Goal: Transaction & Acquisition: Purchase product/service

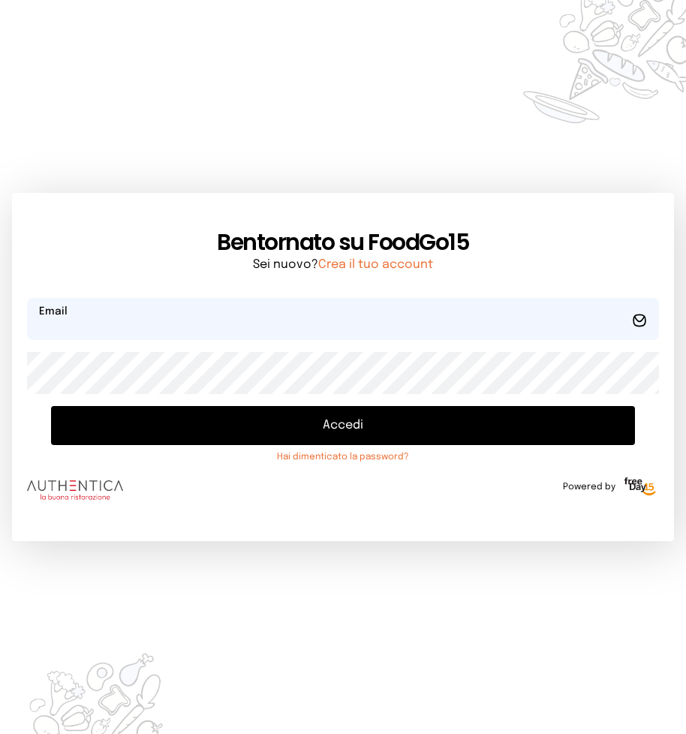
type input "**********"
click at [363, 417] on button "Accedi" at bounding box center [343, 425] width 584 height 39
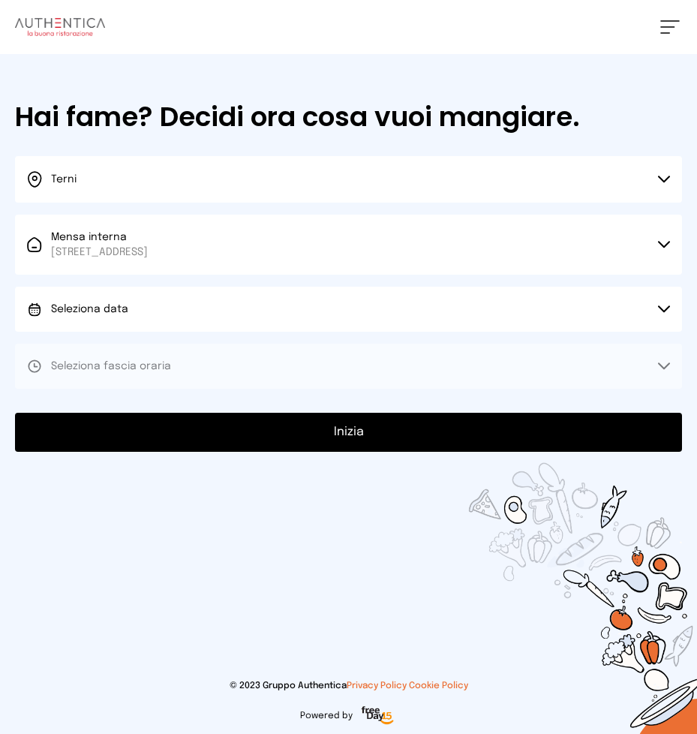
click at [150, 306] on button "Seleziona data" at bounding box center [348, 309] width 667 height 45
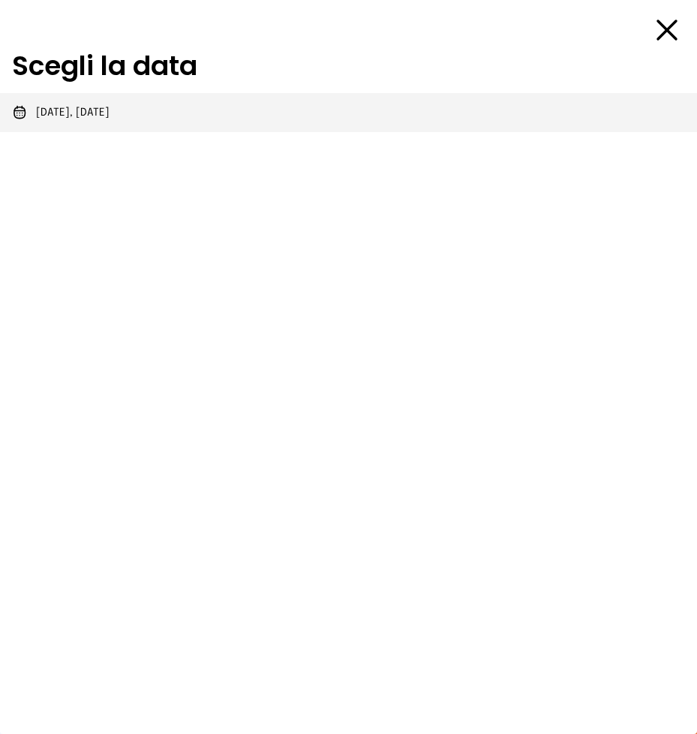
click at [133, 108] on li "[DATE], [DATE]" at bounding box center [348, 112] width 697 height 39
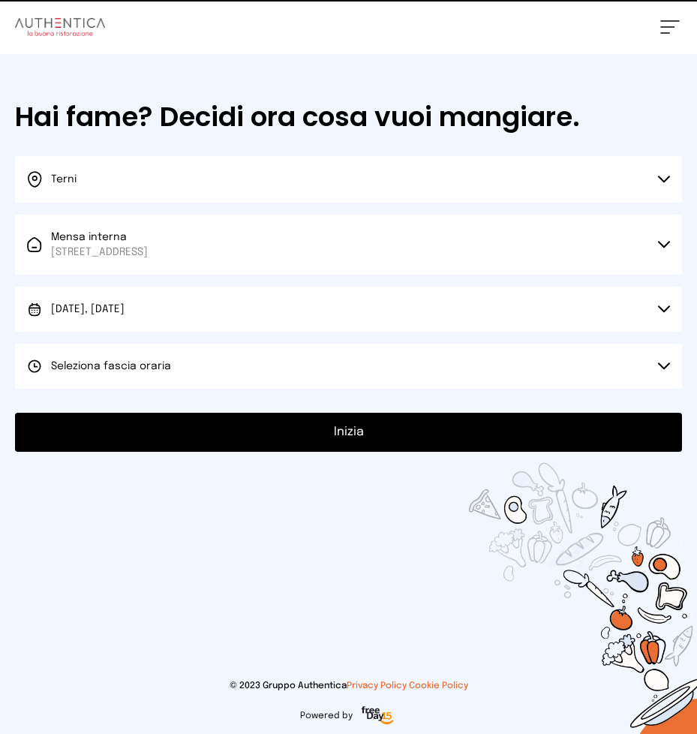
click at [163, 372] on span "Seleziona fascia oraria" at bounding box center [111, 366] width 120 height 15
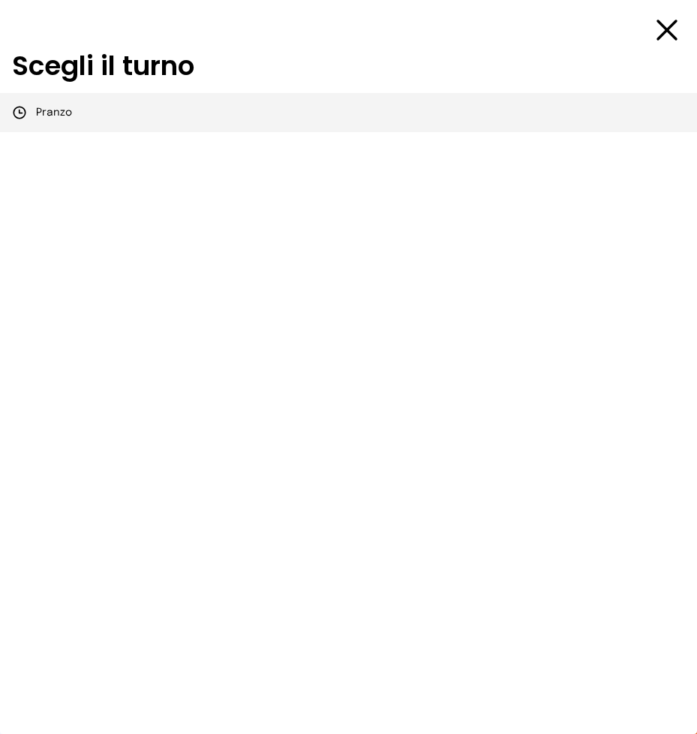
click at [167, 125] on li "Pranzo" at bounding box center [348, 112] width 697 height 39
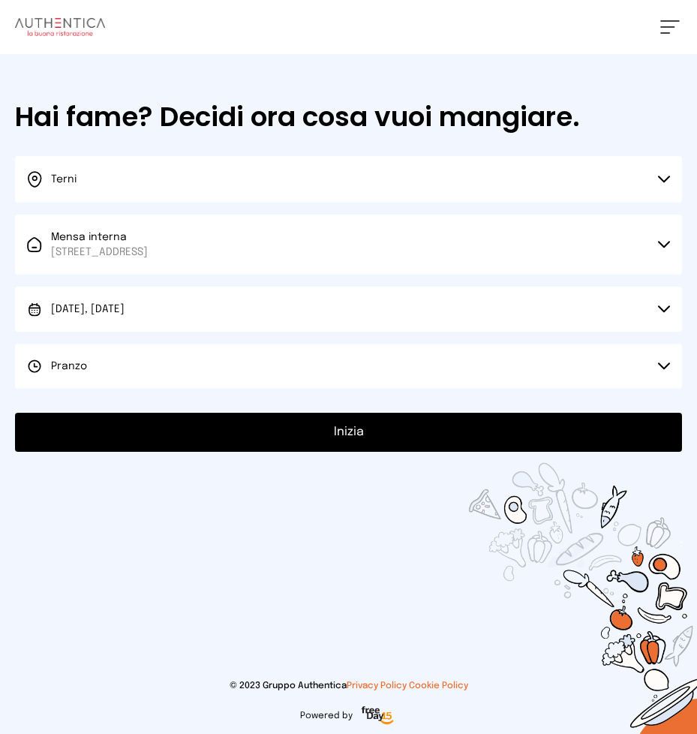
click at [260, 429] on button "Inizia" at bounding box center [348, 432] width 667 height 39
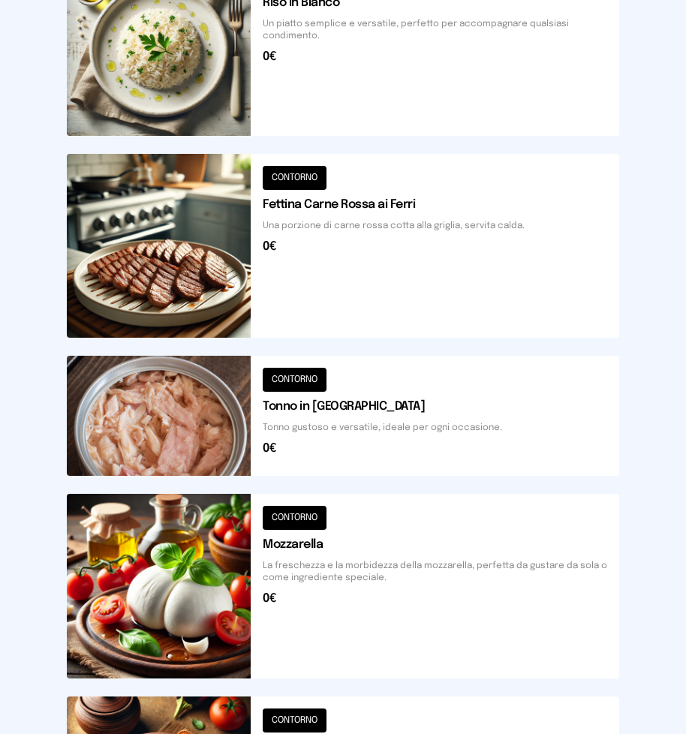
scroll to position [498, 0]
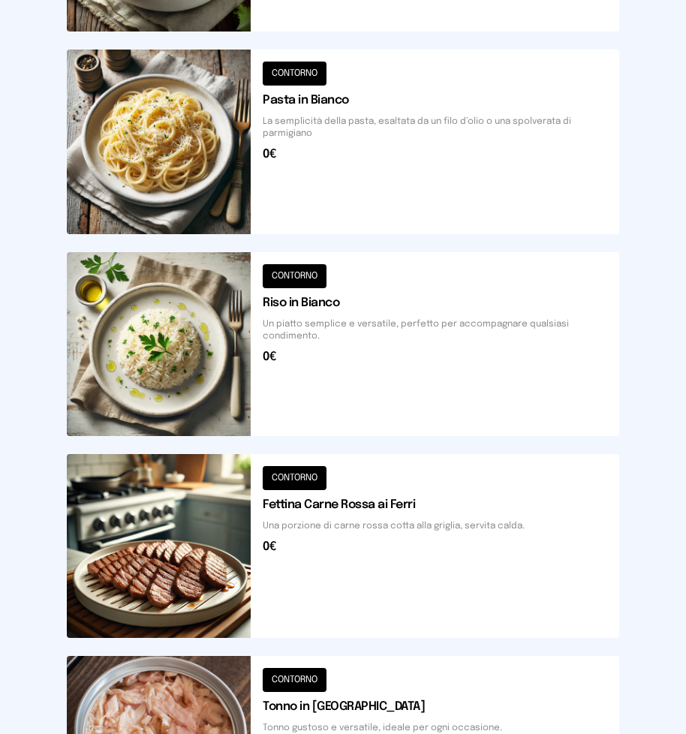
click at [350, 381] on button at bounding box center [343, 344] width 552 height 184
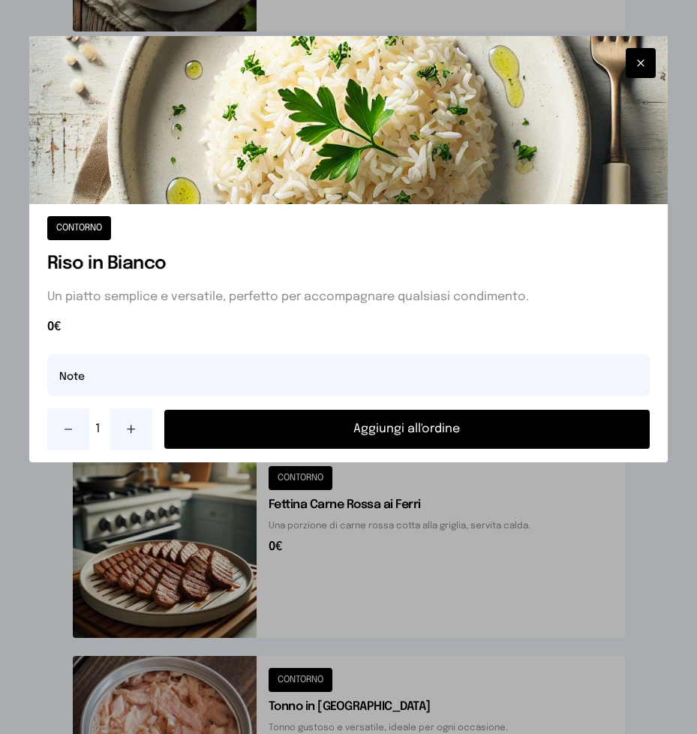
click at [296, 426] on button "Aggiungi all'ordine" at bounding box center [407, 429] width 486 height 39
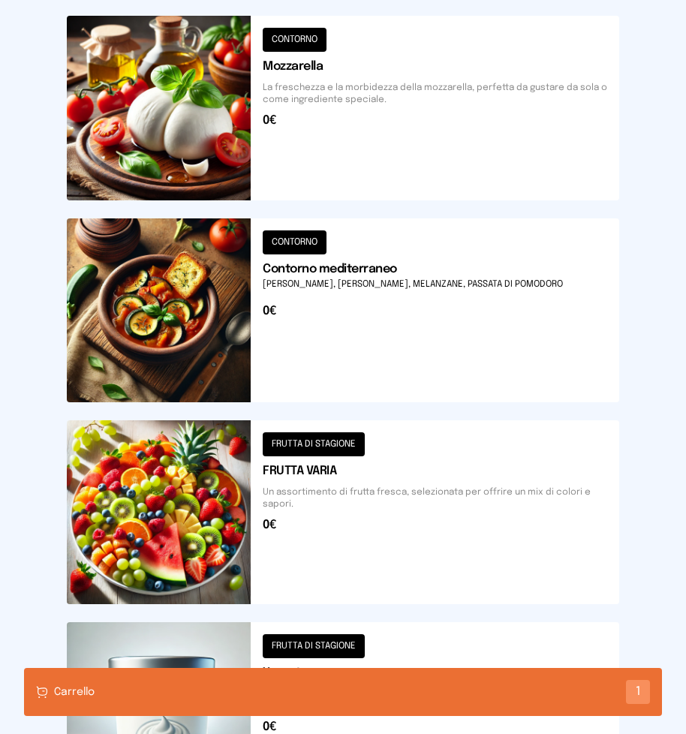
scroll to position [1726, 0]
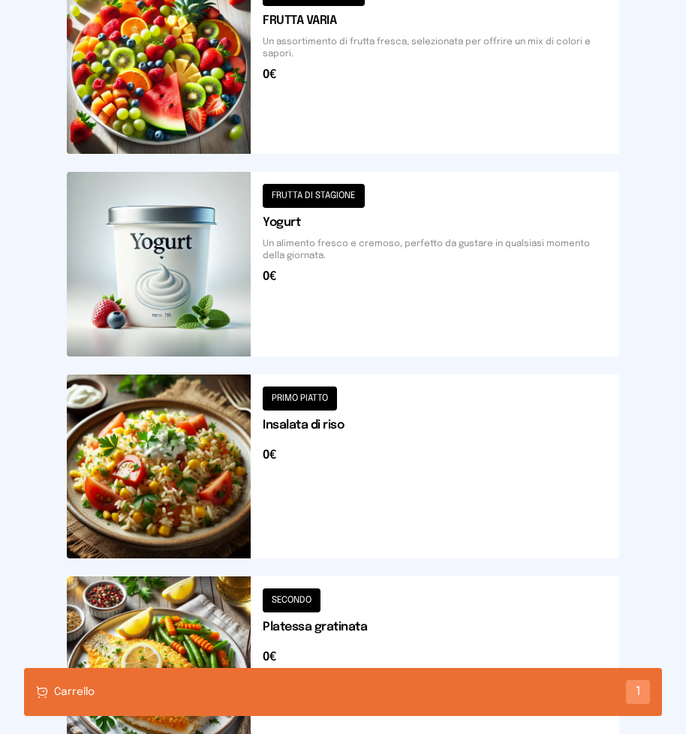
click at [348, 89] on button at bounding box center [343, 62] width 552 height 184
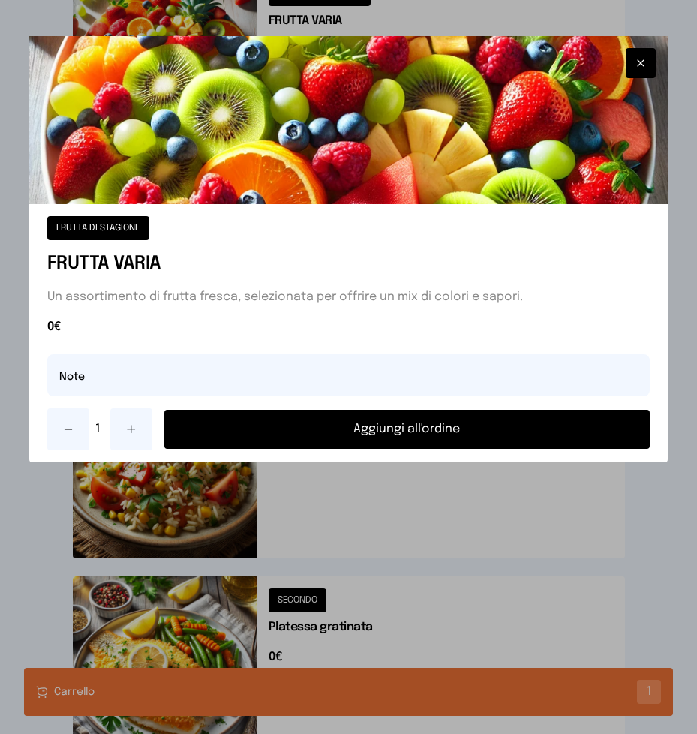
click at [144, 433] on button at bounding box center [131, 429] width 42 height 42
click at [277, 423] on button "Aggiungi all'ordine" at bounding box center [407, 429] width 486 height 39
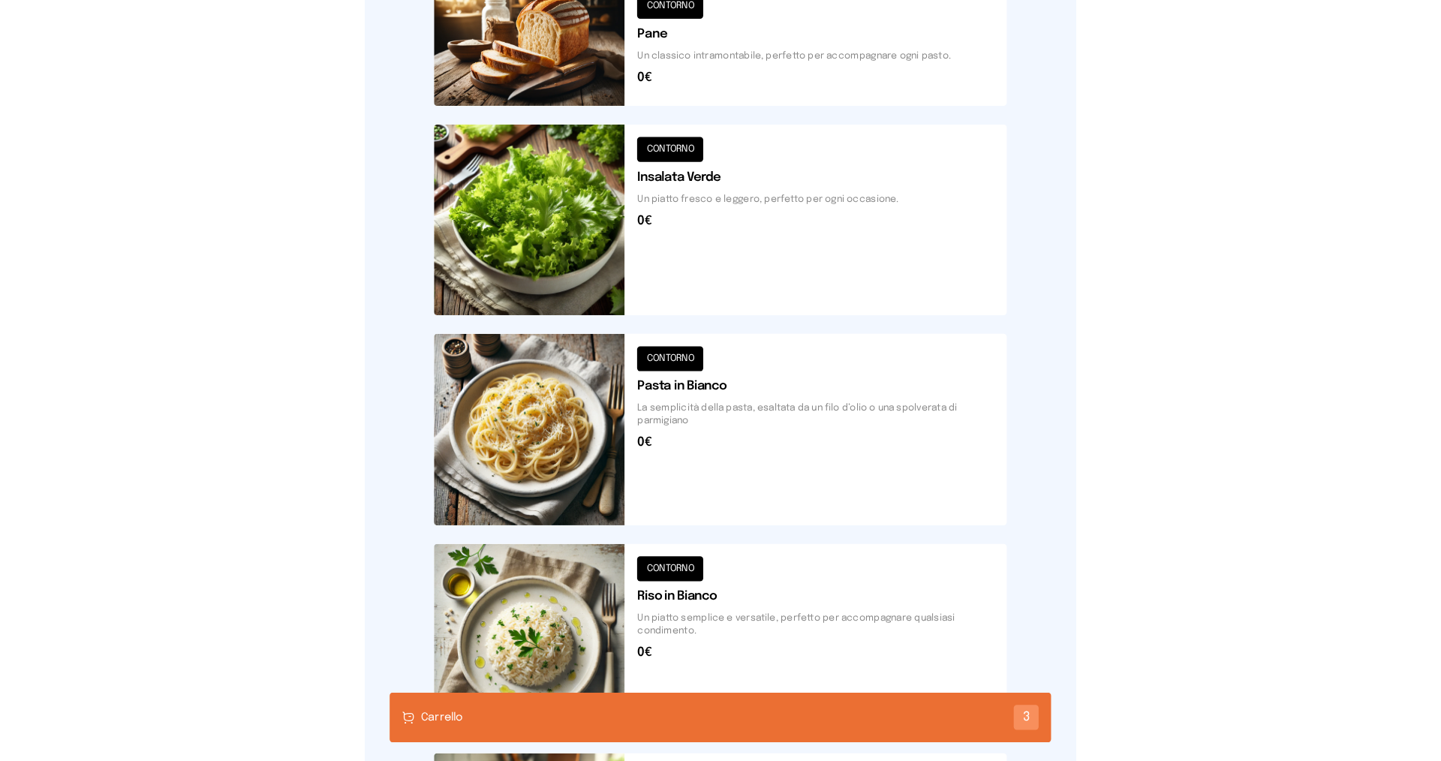
scroll to position [0, 0]
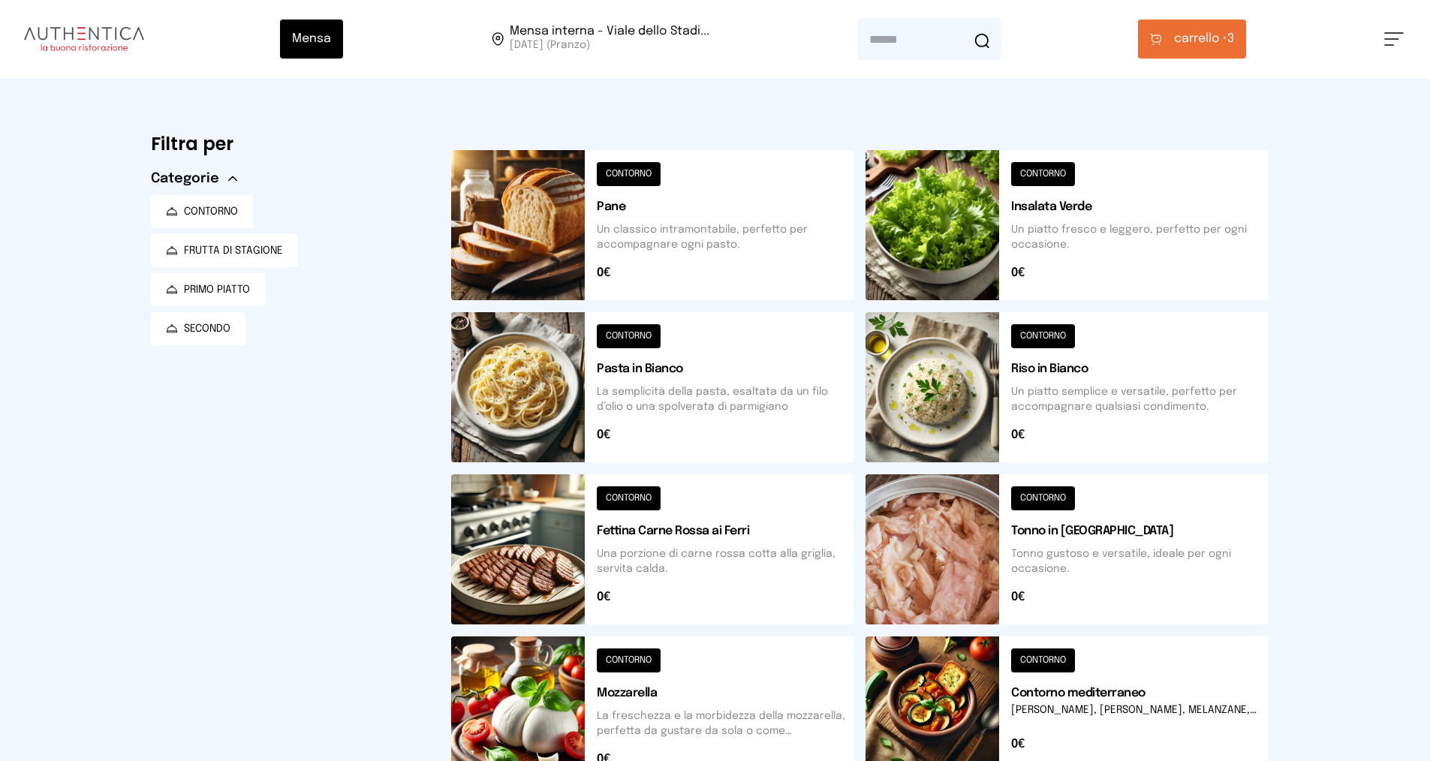
click at [696, 35] on span "carrello •" at bounding box center [1200, 39] width 53 height 18
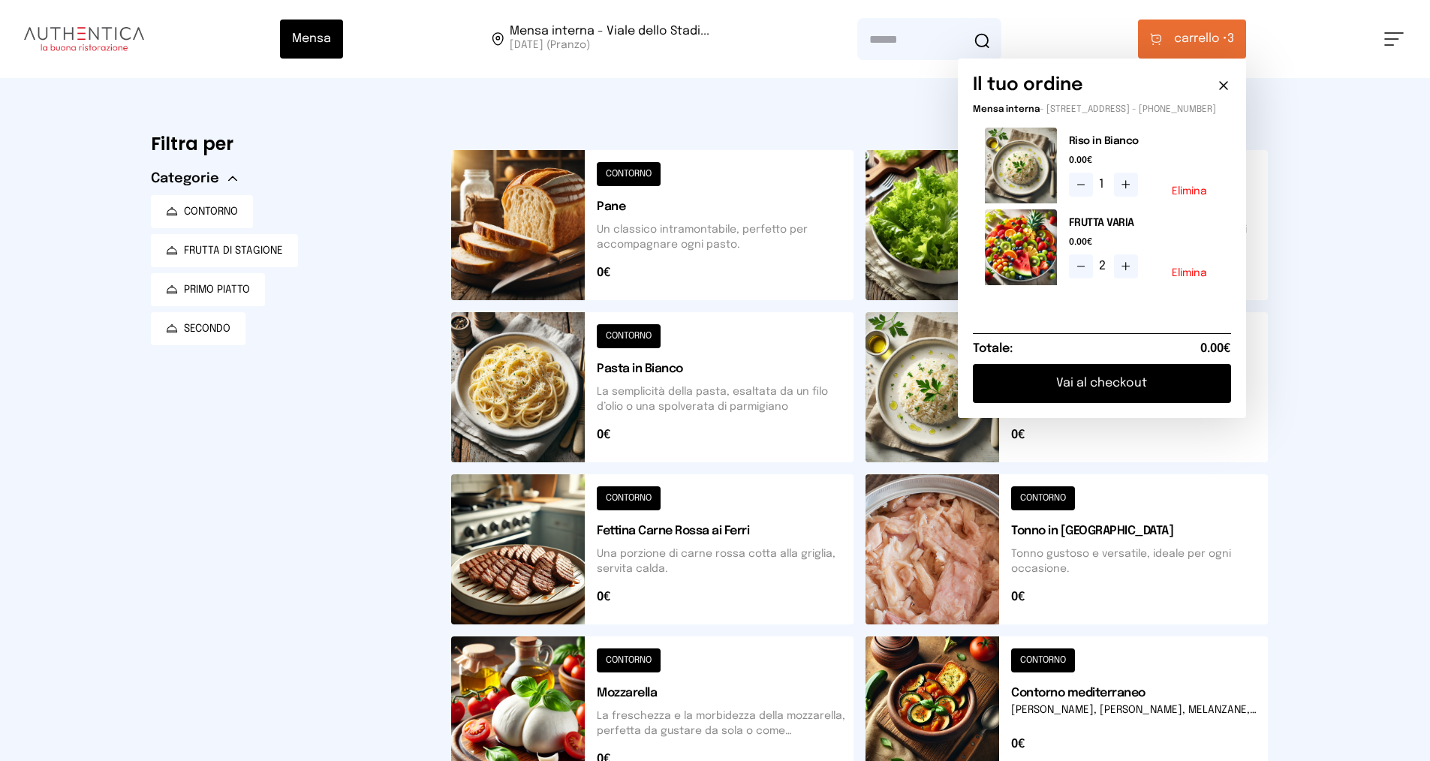
click at [696, 396] on button "Vai al checkout" at bounding box center [1102, 383] width 258 height 39
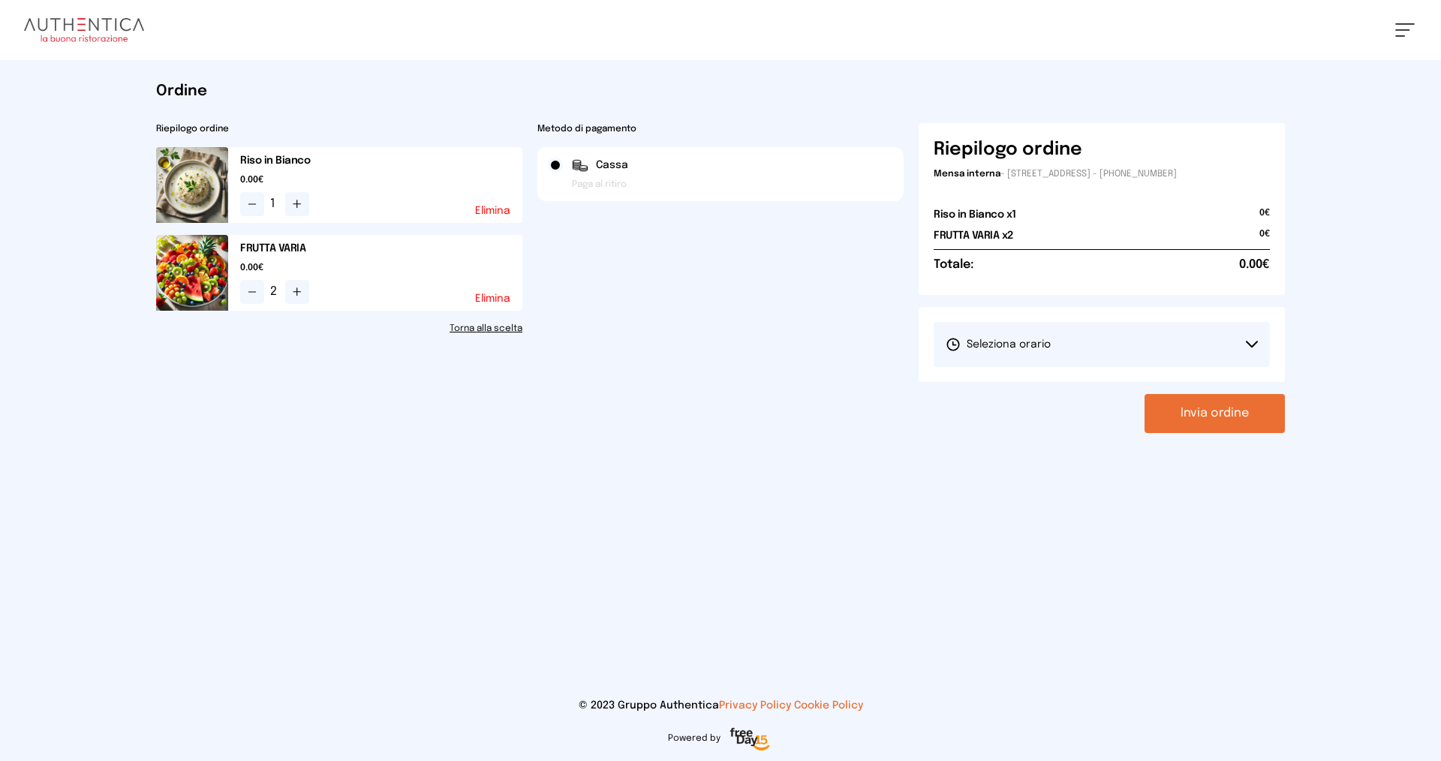
drag, startPoint x: 1122, startPoint y: 333, endPoint x: 1122, endPoint y: 346, distance: 12.8
click at [696, 338] on button "Seleziona orario" at bounding box center [1102, 344] width 336 height 45
drag, startPoint x: 1096, startPoint y: 388, endPoint x: 1106, endPoint y: 394, distance: 12.1
click at [696, 388] on li "1° Turno (13:00 - 15:00)" at bounding box center [1102, 386] width 336 height 39
click at [696, 423] on button "Invia ordine" at bounding box center [1215, 413] width 140 height 39
